Goal: Find specific page/section: Find specific page/section

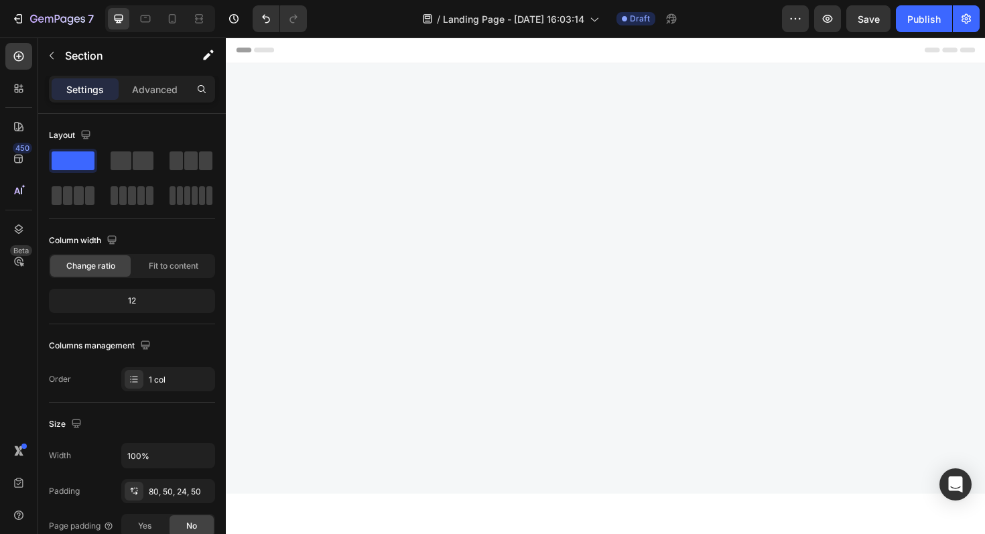
scroll to position [3224, 0]
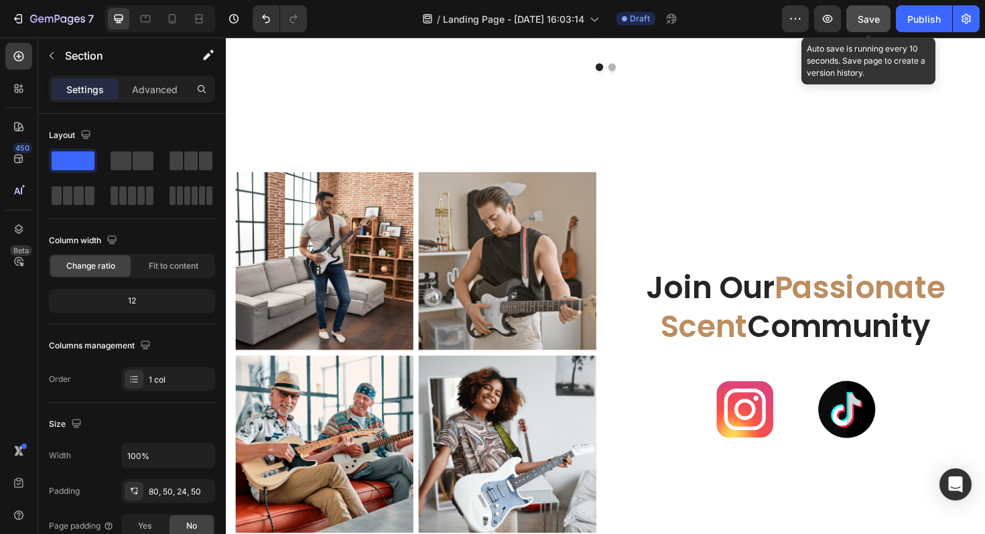
click at [872, 13] on span "Save" at bounding box center [869, 18] width 22 height 11
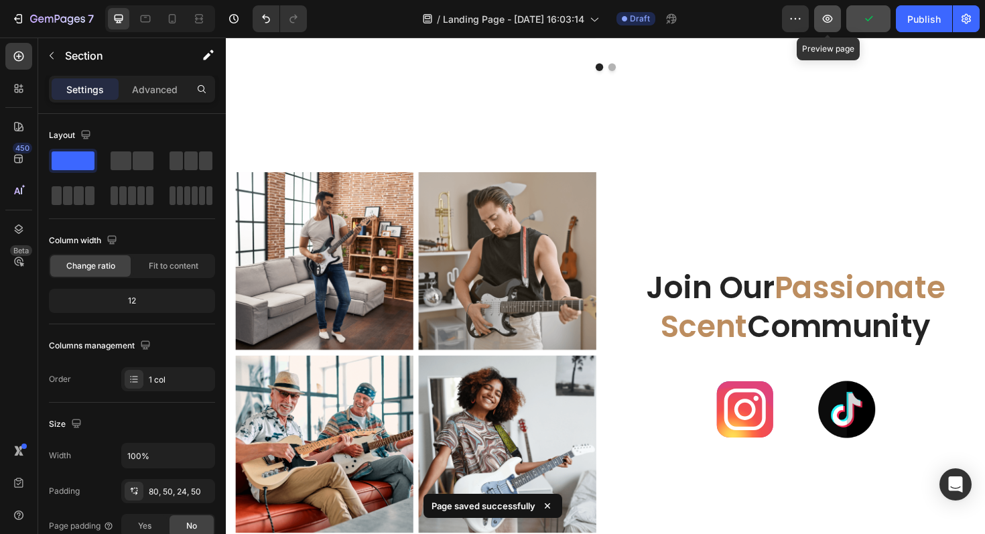
click at [824, 15] on icon "button" at bounding box center [827, 18] width 13 height 13
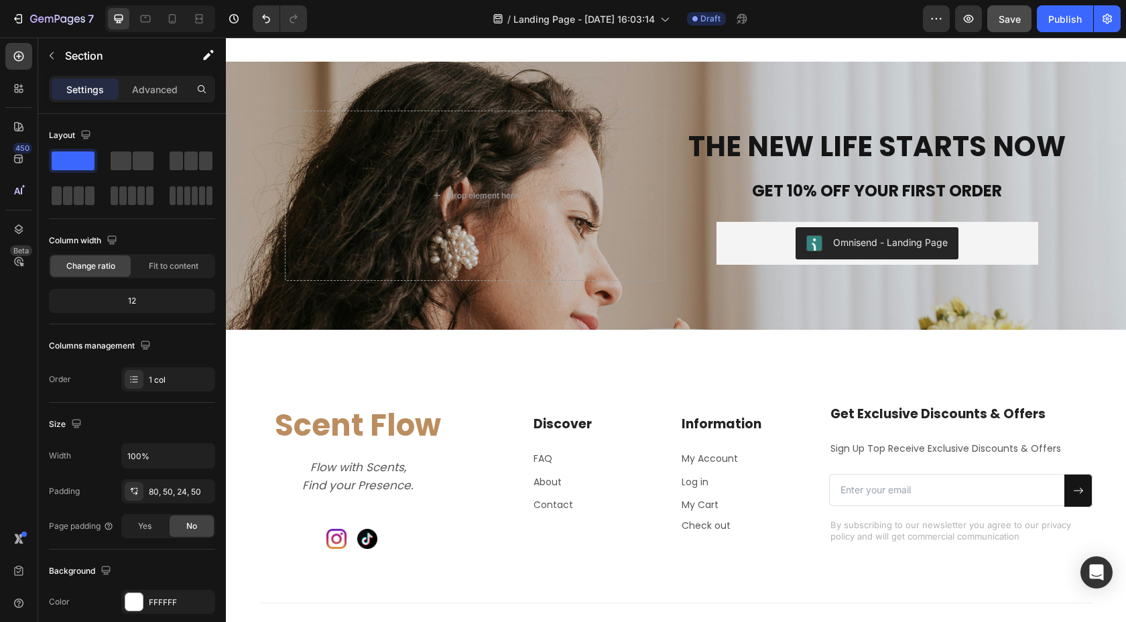
scroll to position [4448, 0]
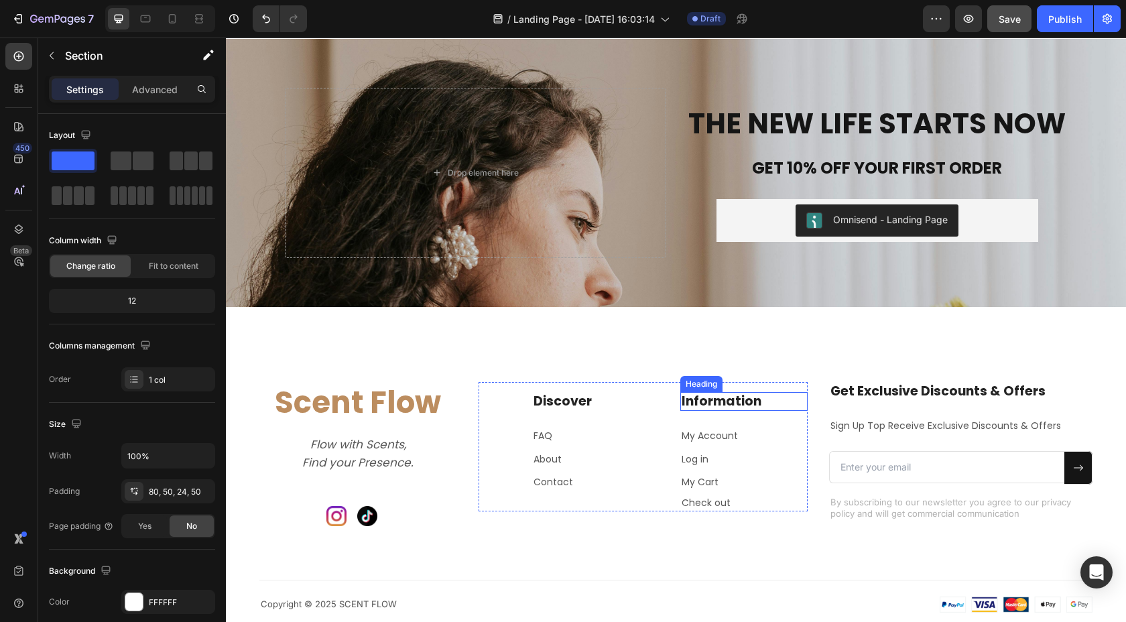
click at [732, 397] on h2 "Information" at bounding box center [743, 401] width 127 height 19
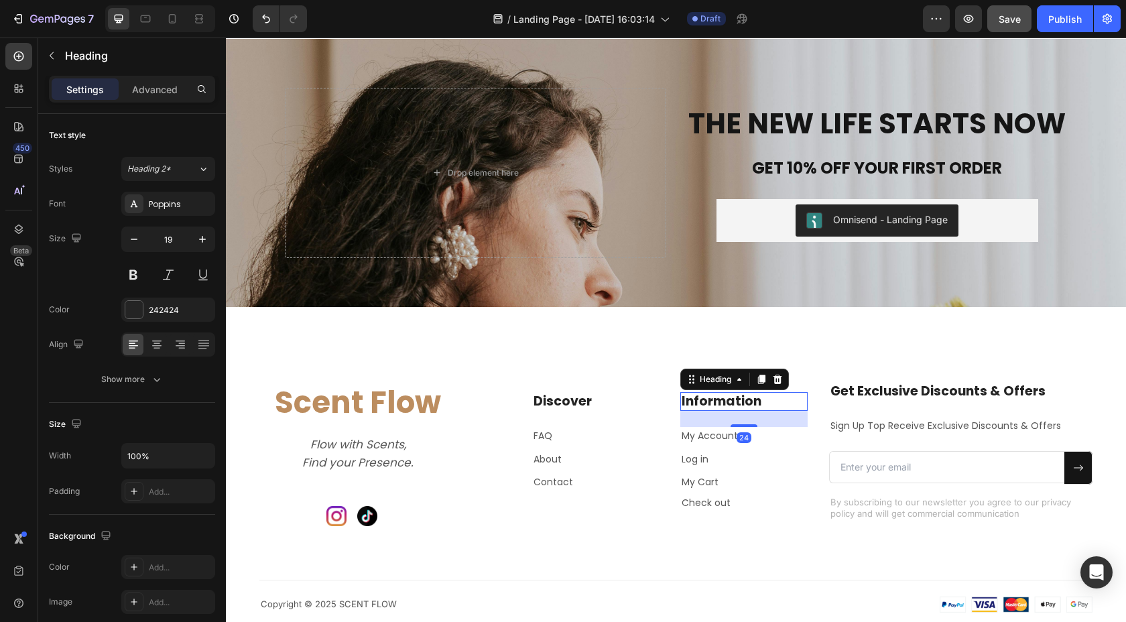
click at [751, 400] on h2 "Information" at bounding box center [743, 401] width 127 height 19
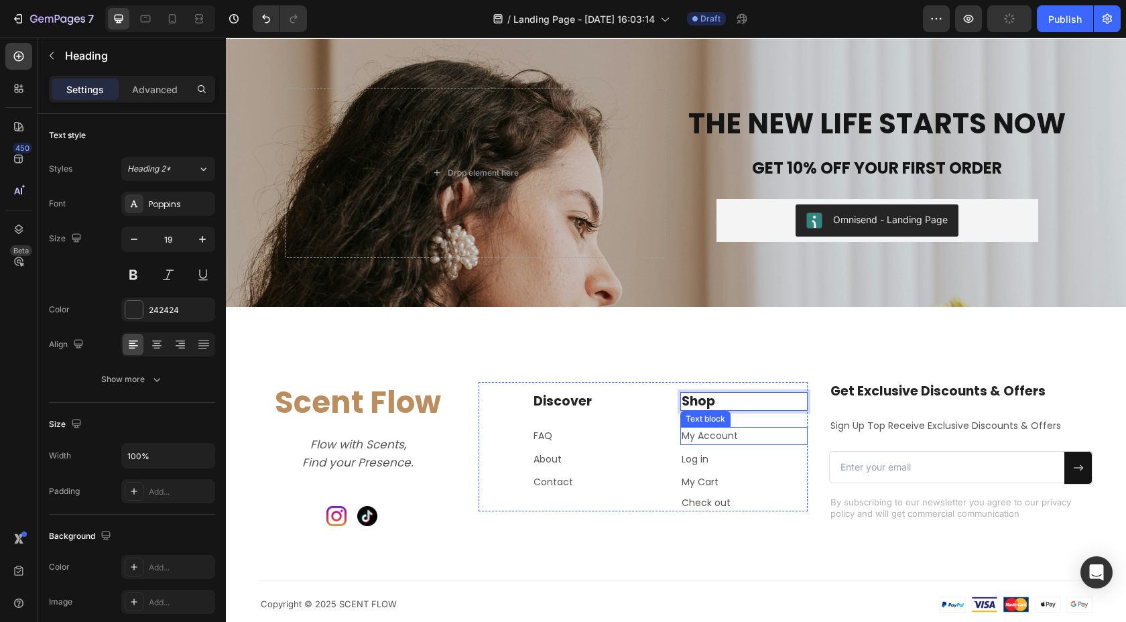
click at [708, 440] on p "My Account" at bounding box center [743, 435] width 125 height 15
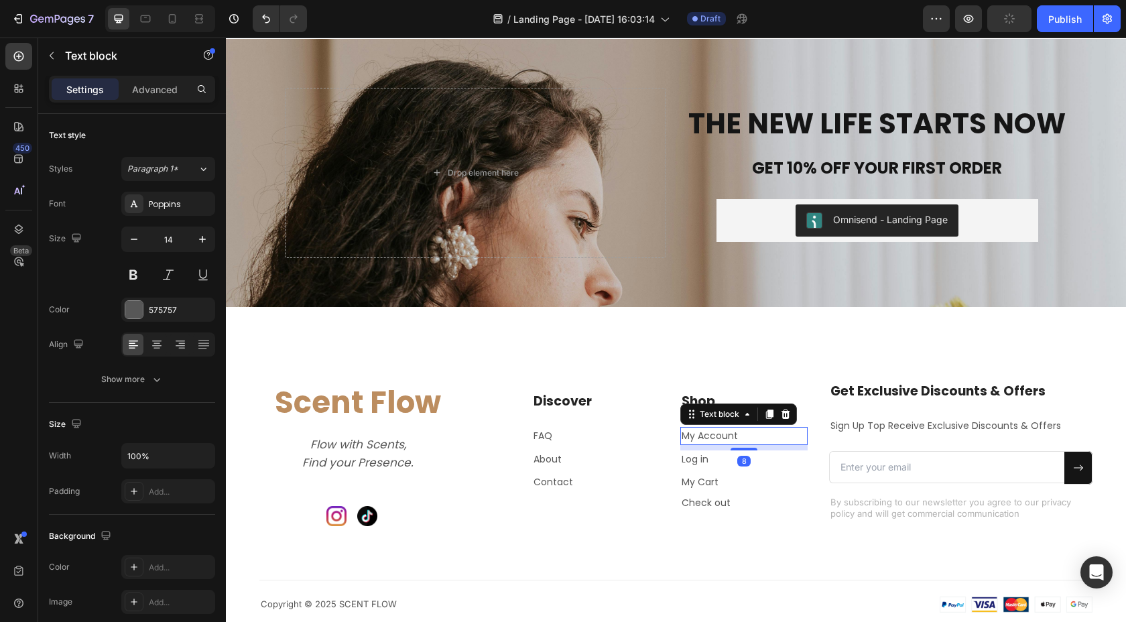
click at [738, 437] on p "My Account" at bounding box center [743, 435] width 125 height 15
click at [698, 464] on p "Log in" at bounding box center [743, 459] width 125 height 15
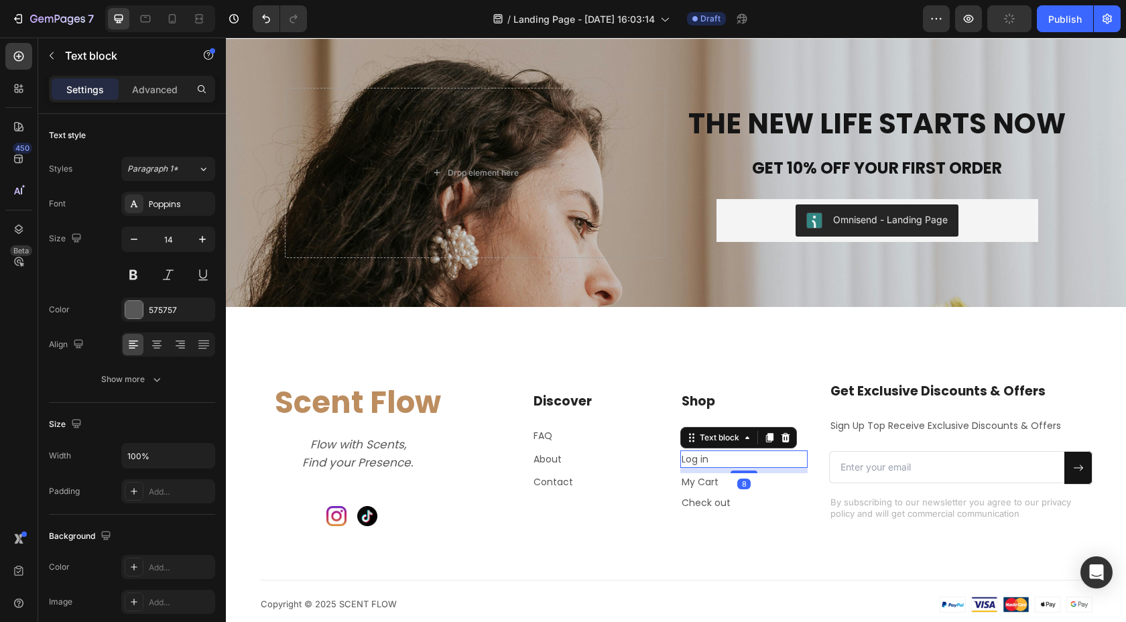
click at [704, 460] on p "Log in" at bounding box center [743, 459] width 125 height 15
click at [704, 480] on p "My Cart" at bounding box center [743, 481] width 125 height 15
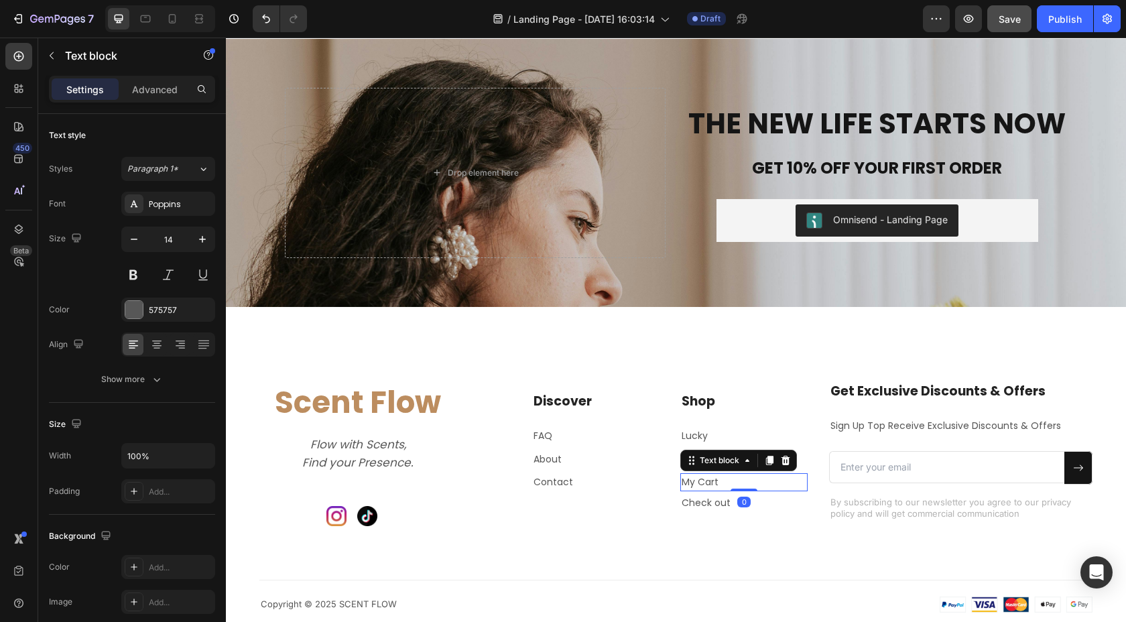
click at [704, 480] on p "My Cart" at bounding box center [743, 481] width 125 height 15
click at [715, 503] on p "Check out" at bounding box center [743, 502] width 125 height 15
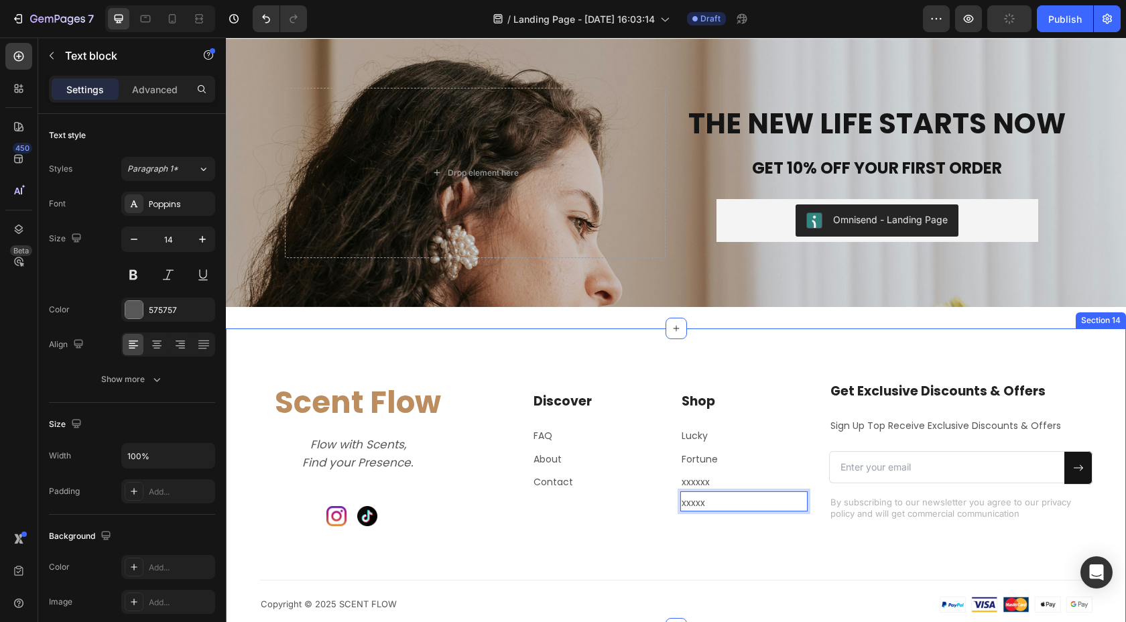
click at [730, 532] on div "Scent Flow Heading Flow with Scents, Find your Presence. Text block Image Image…" at bounding box center [675, 497] width 833 height 230
